Goal: Information Seeking & Learning: Learn about a topic

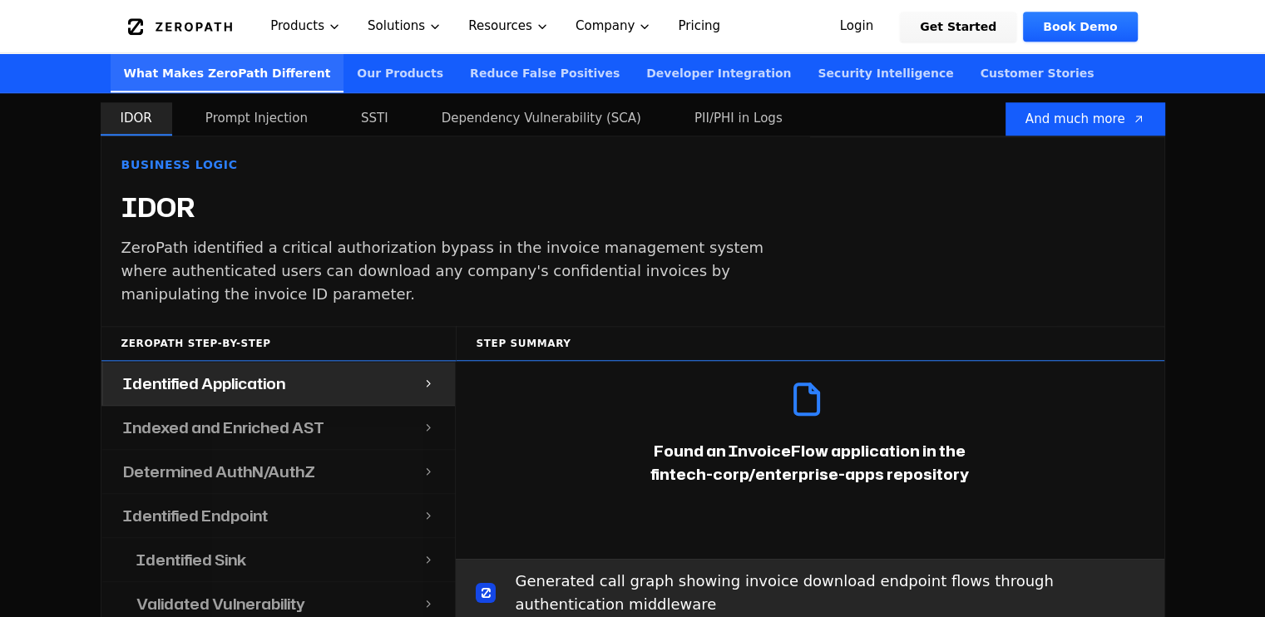
scroll to position [1665, 0]
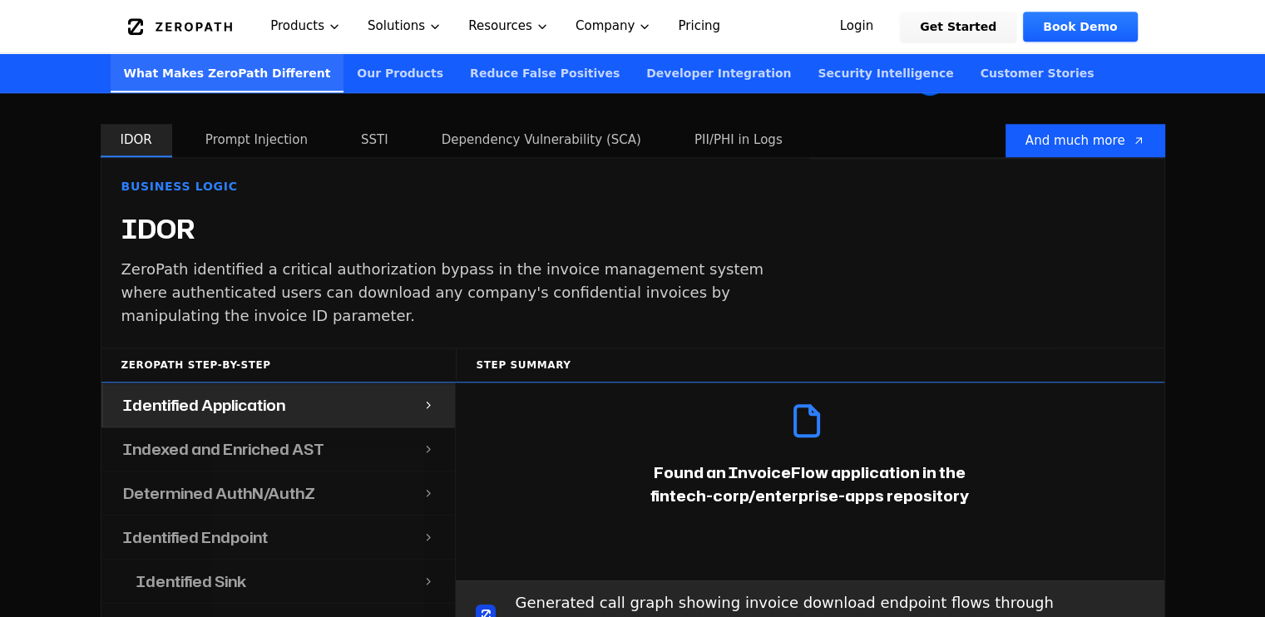
click at [226, 438] on h4 "Indexed and Enriched AST" at bounding box center [223, 449] width 201 height 23
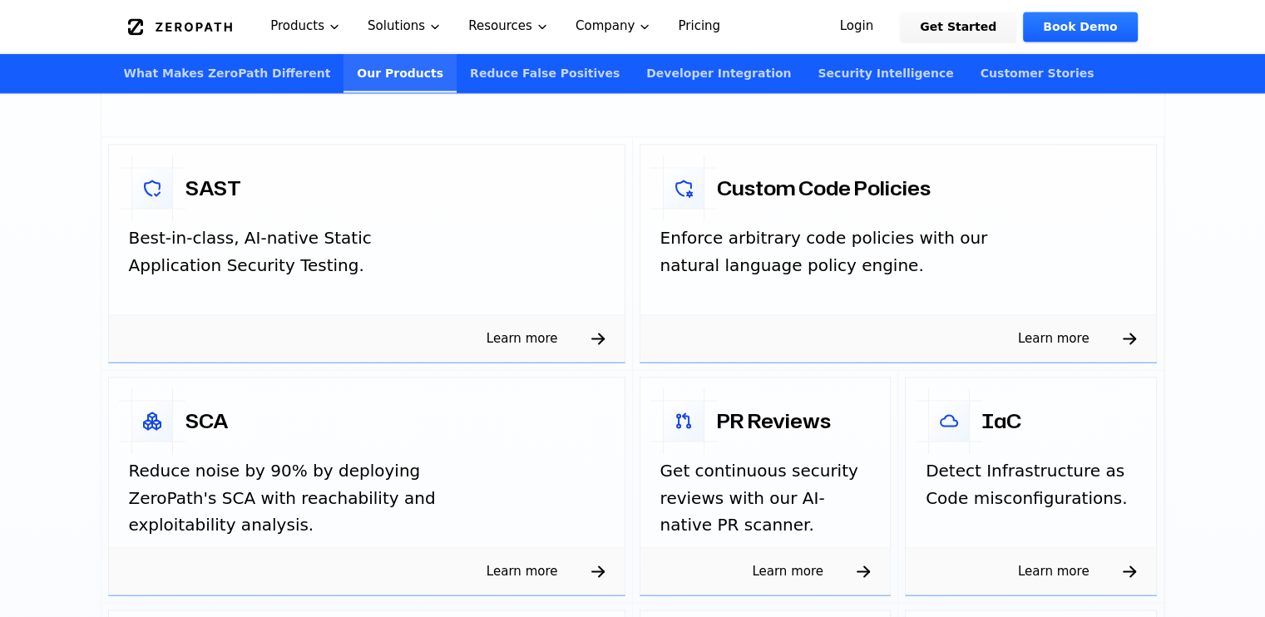
scroll to position [2579, 0]
click at [305, 239] on p "Best-in-class, AI-native Static Application Security Testing." at bounding box center [295, 252] width 333 height 54
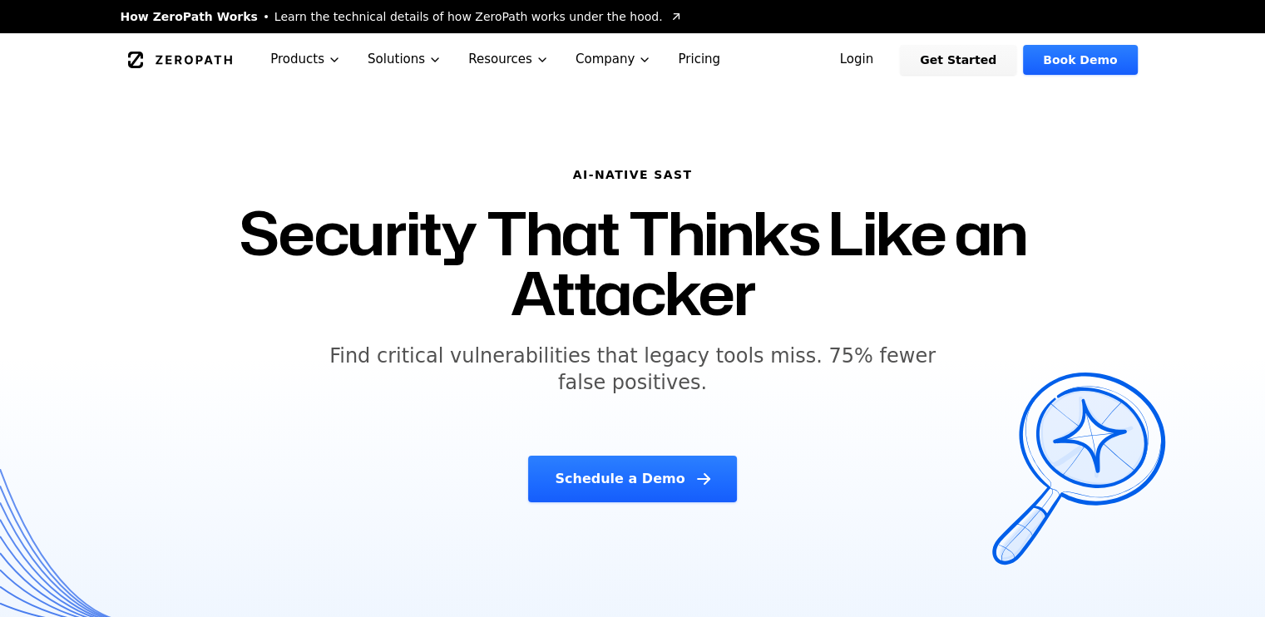
click at [327, 305] on h1 "Security That Thinks Like an Attacker" at bounding box center [633, 263] width 812 height 120
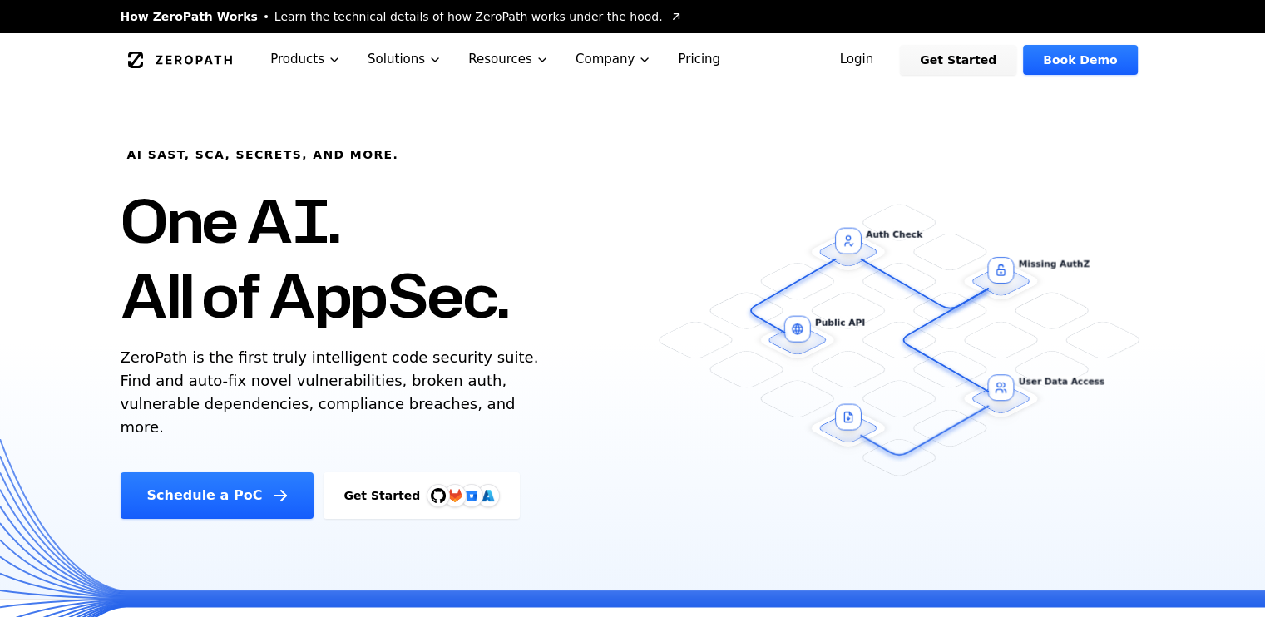
click at [228, 369] on p "ZeroPath is the first truly intelligent code security suite. Find and auto-fix …" at bounding box center [334, 392] width 426 height 93
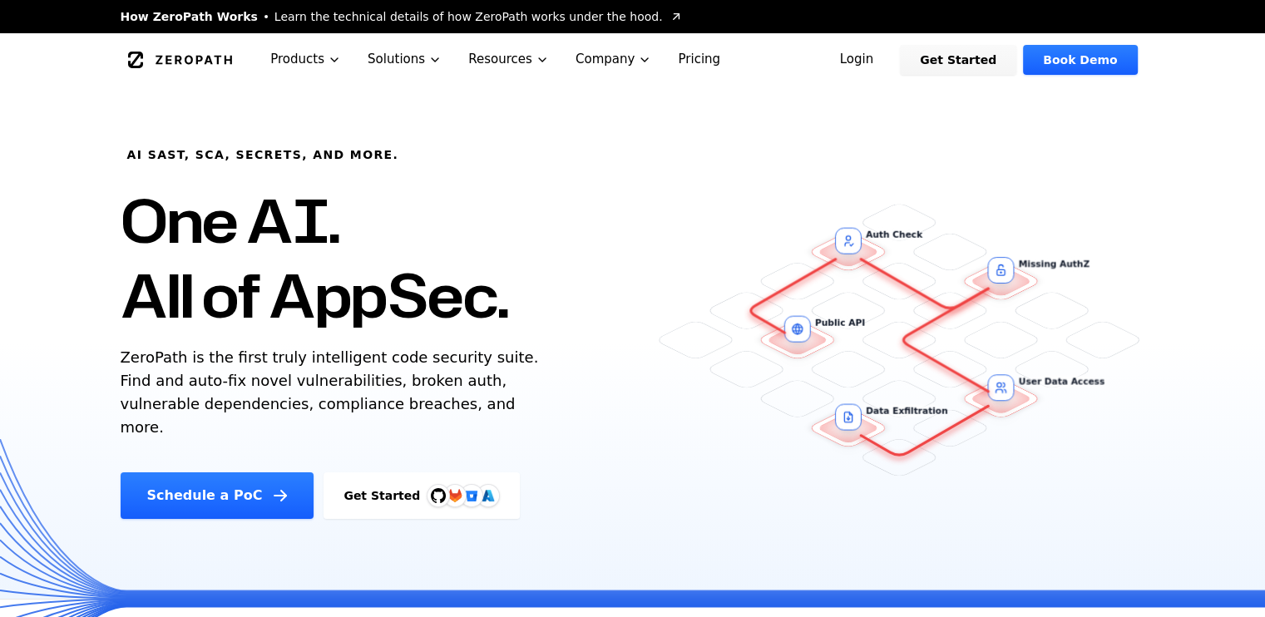
drag, startPoint x: 117, startPoint y: 359, endPoint x: 466, endPoint y: 395, distance: 350.5
click at [466, 395] on div "AI SAST, SCA, Secrets, and more. One AI. All of AppSec. ZeroPath is the first t…" at bounding box center [403, 303] width 605 height 433
copy p "ZeroPath is the first truly intelligent code security suite. Find and auto-fix …"
click at [556, 422] on div "AI SAST, SCA, Secrets, and more. One AI. All of AppSec. ZeroPath is the first t…" at bounding box center [403, 303] width 605 height 433
